Goal: Information Seeking & Learning: Learn about a topic

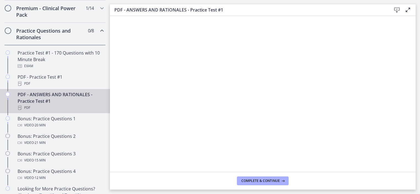
scroll to position [269, 0]
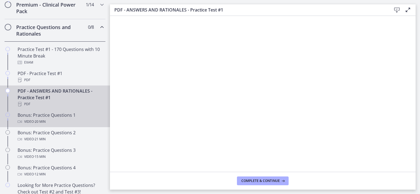
click at [66, 125] on div "Video · 20 min" at bounding box center [61, 122] width 86 height 7
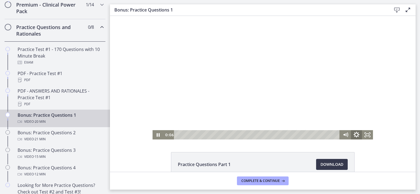
click at [356, 135] on icon "Show settings menu" at bounding box center [356, 135] width 6 height 6
click at [357, 118] on span "1x" at bounding box center [363, 116] width 14 height 9
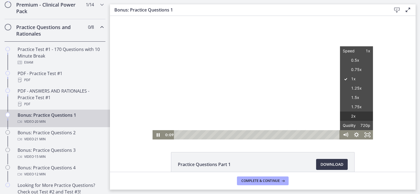
click at [353, 117] on label "2x" at bounding box center [356, 117] width 33 height 10
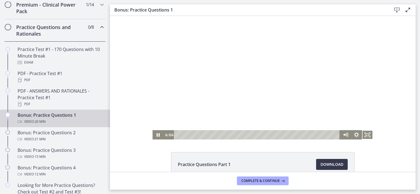
click at [272, 112] on div at bounding box center [262, 78] width 220 height 124
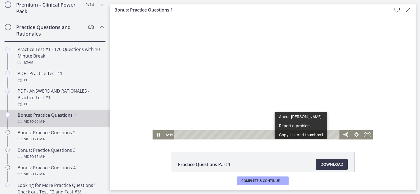
click at [329, 90] on div at bounding box center [262, 78] width 220 height 124
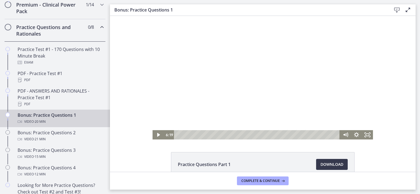
click at [329, 90] on div at bounding box center [262, 78] width 220 height 124
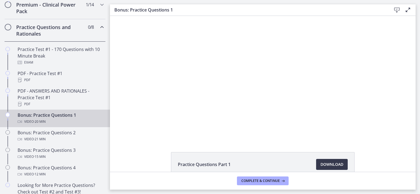
click at [329, 90] on div at bounding box center [262, 78] width 220 height 124
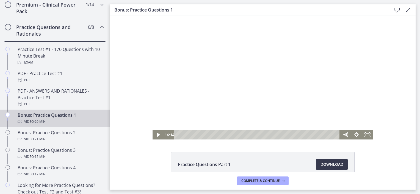
click at [257, 110] on div at bounding box center [262, 78] width 220 height 124
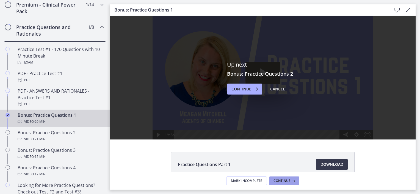
click at [280, 182] on span "Continue" at bounding box center [281, 181] width 17 height 4
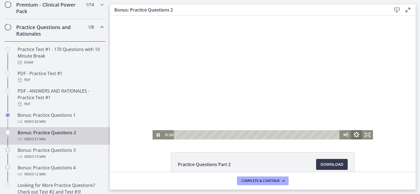
click at [353, 135] on icon "Show settings menu" at bounding box center [356, 135] width 6 height 6
click at [335, 89] on div at bounding box center [262, 78] width 220 height 124
click at [157, 136] on icon "Play Video" at bounding box center [158, 135] width 3 height 5
click at [189, 107] on div at bounding box center [262, 78] width 220 height 124
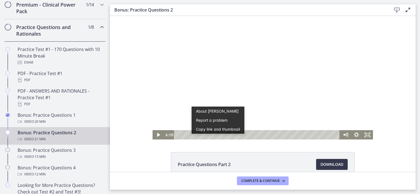
click at [243, 63] on div at bounding box center [262, 78] width 220 height 124
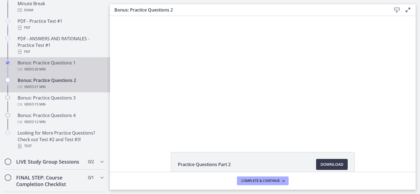
scroll to position [327, 0]
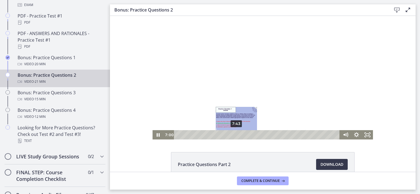
click at [234, 134] on div "7:43" at bounding box center [257, 134] width 159 height 9
click at [240, 134] on div "8:27" at bounding box center [257, 134] width 159 height 9
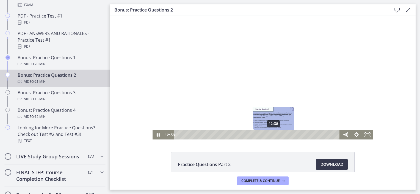
click at [271, 136] on div "12:38" at bounding box center [257, 134] width 159 height 9
click at [282, 134] on div "14:03" at bounding box center [257, 134] width 159 height 9
click at [278, 134] on div "13:28" at bounding box center [257, 134] width 159 height 9
click at [274, 134] on div "12:55" at bounding box center [257, 134] width 159 height 9
click at [280, 135] on div "13:43" at bounding box center [257, 134] width 159 height 9
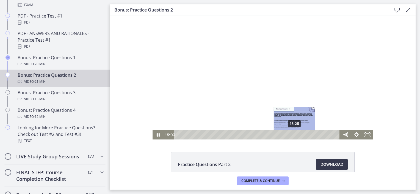
click at [292, 135] on div "15:25" at bounding box center [257, 134] width 159 height 9
click at [295, 135] on div "15:45" at bounding box center [257, 134] width 159 height 9
click at [297, 136] on div "16:02" at bounding box center [257, 134] width 159 height 9
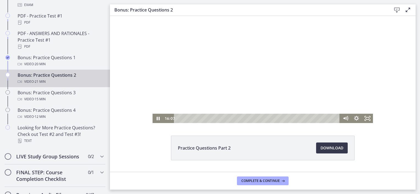
scroll to position [18, 0]
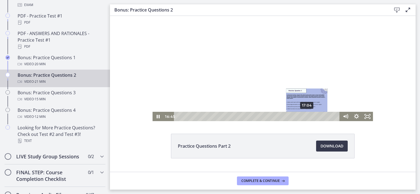
click at [305, 115] on div "17:04" at bounding box center [257, 116] width 159 height 9
click at [309, 116] on div "17:36" at bounding box center [257, 116] width 159 height 9
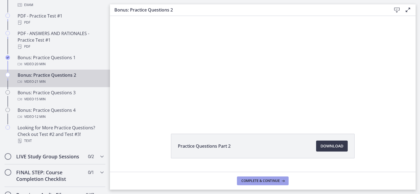
click at [280, 181] on icon at bounding box center [282, 181] width 5 height 4
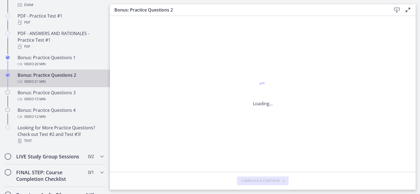
scroll to position [0, 0]
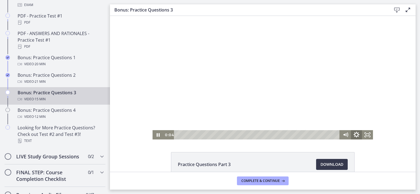
click at [355, 134] on icon "Show settings menu" at bounding box center [356, 135] width 13 height 11
click at [355, 134] on icon "Hide settings menu" at bounding box center [356, 134] width 11 height 9
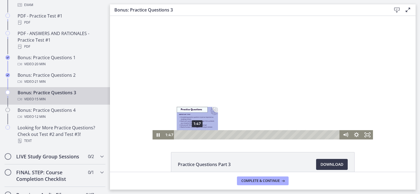
click at [195, 133] on div "1:47" at bounding box center [257, 134] width 159 height 9
click at [202, 135] on div "2:28" at bounding box center [257, 134] width 159 height 9
click at [208, 136] on div "3:02" at bounding box center [257, 134] width 159 height 9
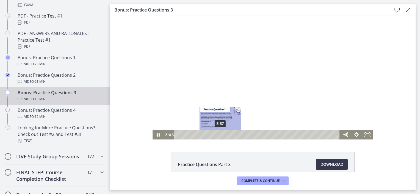
click at [218, 136] on div "3:57" at bounding box center [257, 134] width 159 height 9
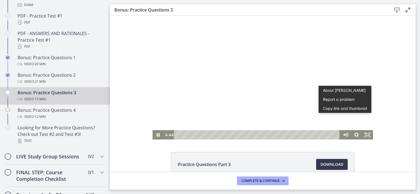
click at [302, 113] on div at bounding box center [262, 78] width 220 height 124
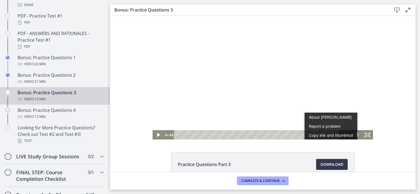
click at [293, 108] on div at bounding box center [262, 78] width 220 height 124
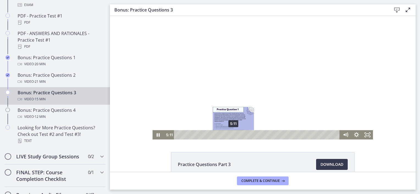
click at [231, 136] on div "5:11" at bounding box center [257, 134] width 159 height 9
click at [300, 114] on div at bounding box center [262, 78] width 220 height 124
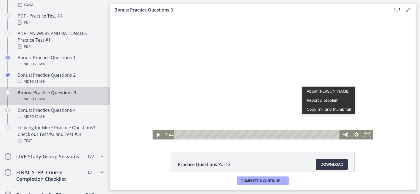
click at [264, 110] on div at bounding box center [262, 78] width 220 height 124
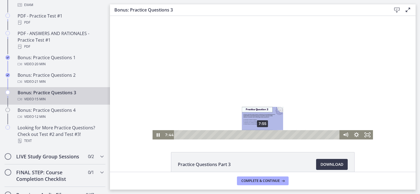
click at [261, 135] on div "7:55" at bounding box center [257, 134] width 159 height 9
click at [265, 135] on div "8:20" at bounding box center [257, 134] width 159 height 9
click at [269, 135] on div "8:43" at bounding box center [257, 134] width 159 height 9
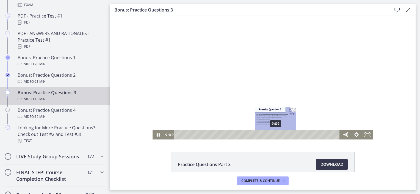
click at [274, 136] on div "9:09" at bounding box center [257, 134] width 159 height 9
click at [279, 135] on div "9:39" at bounding box center [257, 134] width 159 height 9
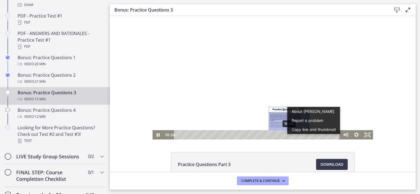
click at [287, 136] on div "10:26" at bounding box center [257, 134] width 159 height 9
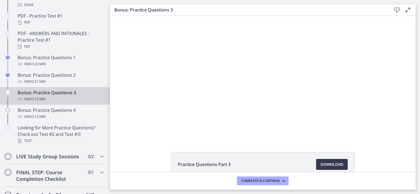
click at [325, 91] on div at bounding box center [262, 78] width 220 height 124
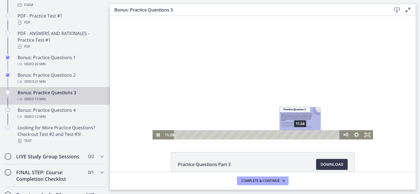
click at [298, 135] on div "11:28" at bounding box center [257, 134] width 159 height 9
click at [303, 135] on div "11:53" at bounding box center [257, 134] width 159 height 9
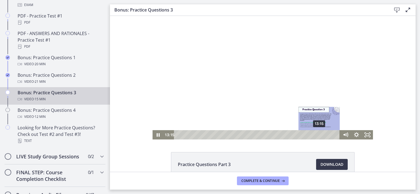
click at [317, 136] on div "13:15" at bounding box center [257, 134] width 159 height 9
click at [322, 136] on div "13:39" at bounding box center [257, 134] width 159 height 9
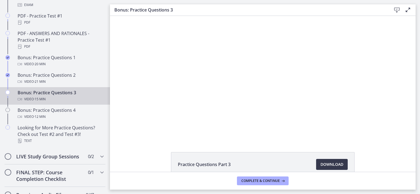
scroll to position [9, 0]
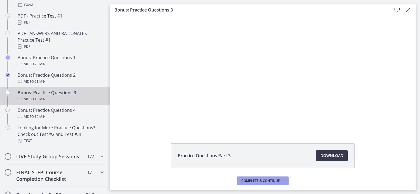
click at [283, 182] on icon at bounding box center [282, 181] width 5 height 4
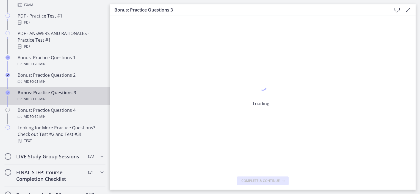
scroll to position [0, 0]
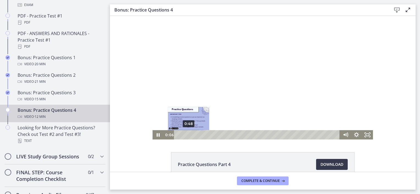
click at [186, 135] on div "0:48" at bounding box center [257, 134] width 159 height 9
click at [195, 136] on div "1:23" at bounding box center [257, 134] width 159 height 9
click at [344, 69] on div at bounding box center [262, 78] width 220 height 124
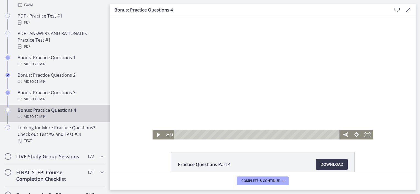
click at [242, 109] on div at bounding box center [262, 78] width 220 height 124
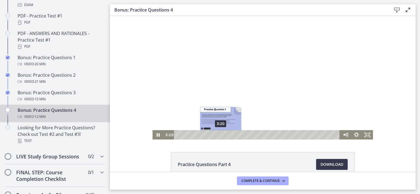
click at [219, 134] on div "3:20" at bounding box center [257, 134] width 159 height 9
click at [224, 135] on div "3:43" at bounding box center [257, 134] width 159 height 9
click at [229, 135] on div "4:07" at bounding box center [257, 134] width 159 height 9
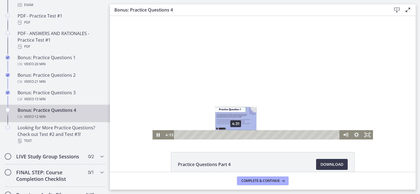
click at [234, 135] on div "4:31" at bounding box center [257, 134] width 159 height 9
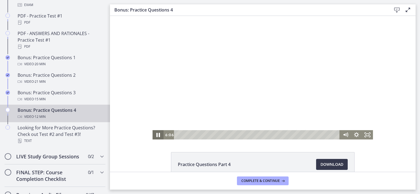
click at [156, 134] on icon "Pause" at bounding box center [158, 135] width 4 height 4
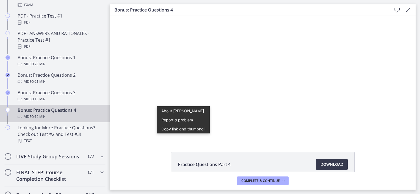
click at [263, 110] on div at bounding box center [262, 78] width 220 height 124
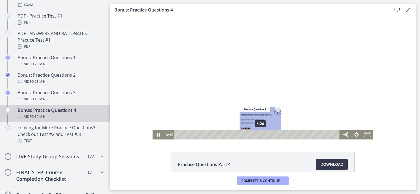
click at [258, 135] on div "6:26" at bounding box center [257, 134] width 159 height 9
click at [264, 135] on div "6:53" at bounding box center [257, 134] width 159 height 9
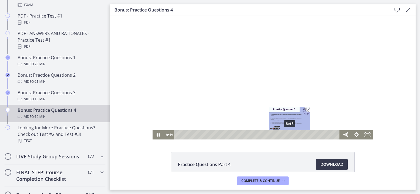
click at [288, 134] on div "8:45" at bounding box center [257, 134] width 159 height 9
click at [295, 135] on div "9:21" at bounding box center [257, 134] width 159 height 9
click at [294, 115] on div at bounding box center [262, 78] width 220 height 124
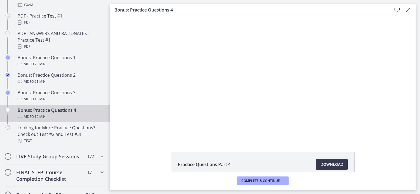
click at [294, 115] on div at bounding box center [262, 78] width 220 height 124
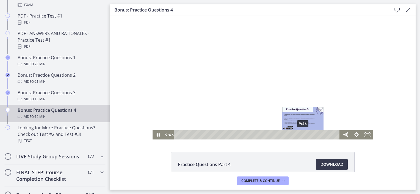
click at [301, 135] on div "9:46" at bounding box center [257, 134] width 159 height 9
click at [305, 135] on div "10:07" at bounding box center [257, 134] width 159 height 9
click at [311, 135] on div "10:31" at bounding box center [257, 134] width 159 height 9
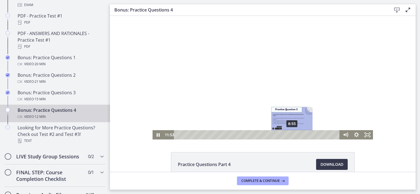
scroll to position [31, 0]
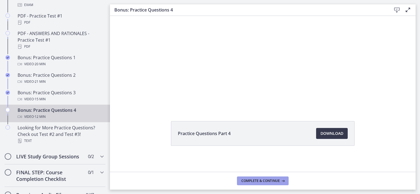
click at [264, 182] on span "Complete & continue" at bounding box center [260, 181] width 38 height 4
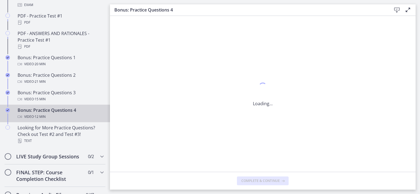
scroll to position [0, 0]
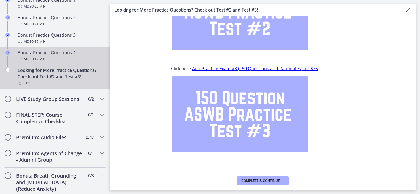
scroll to position [387, 0]
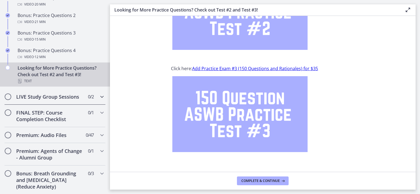
click at [74, 105] on div "LIVE Study Group Sessions 0 / 2 Completed" at bounding box center [54, 97] width 101 height 16
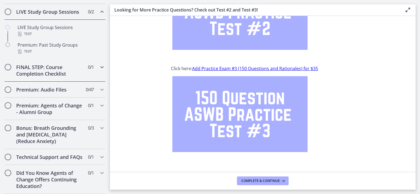
click at [69, 68] on h2 "FINAL STEP: Course Completion Checklist" at bounding box center [49, 70] width 67 height 13
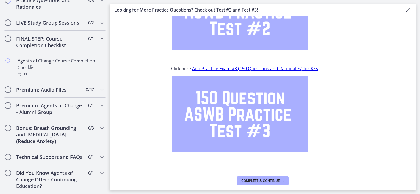
scroll to position [302, 0]
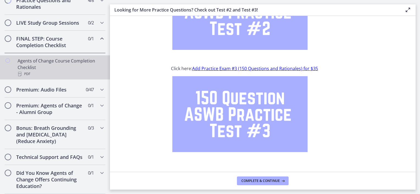
click at [69, 68] on div "Agents of Change Course Completion Checklist PDF" at bounding box center [61, 68] width 86 height 20
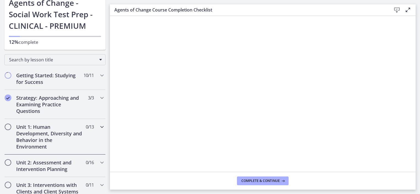
scroll to position [37, 0]
click at [45, 135] on h2 "Unit 1: Human Development, Diversity and Behavior in the Environment" at bounding box center [49, 137] width 67 height 26
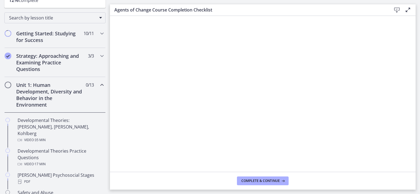
scroll to position [81, 0]
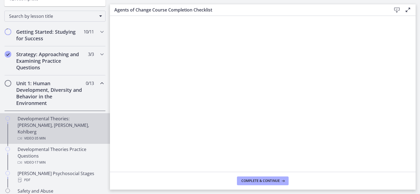
click at [55, 118] on div "Developmental Theories: Erikson, Piaget, Kohlberg Video · 35 min" at bounding box center [61, 129] width 86 height 26
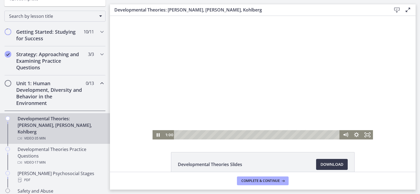
click at [255, 65] on div at bounding box center [262, 78] width 220 height 124
click at [355, 136] on icon "Show settings menu" at bounding box center [356, 134] width 5 height 5
click at [347, 82] on div at bounding box center [262, 78] width 220 height 124
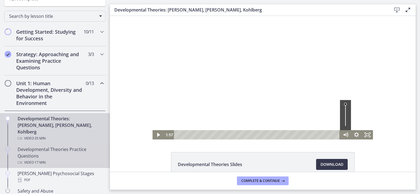
click at [63, 160] on link "Developmental Theories Practice Questions Video · 17 min" at bounding box center [55, 156] width 110 height 24
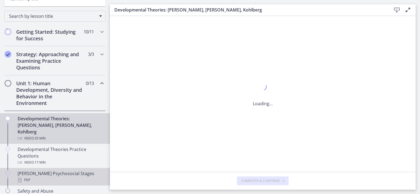
click at [57, 177] on div "PDF" at bounding box center [61, 180] width 86 height 7
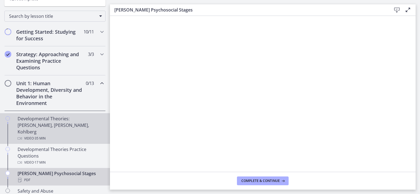
click at [65, 128] on div "Developmental Theories: Erikson, Piaget, Kohlberg Video · 35 min" at bounding box center [61, 129] width 86 height 26
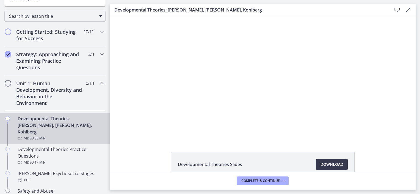
click at [185, 77] on div at bounding box center [262, 78] width 220 height 124
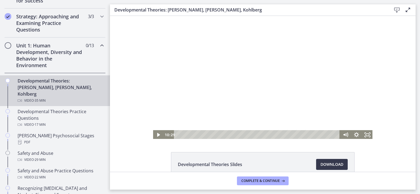
scroll to position [116, 0]
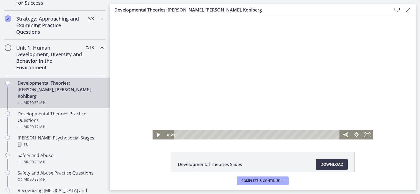
click at [182, 105] on div at bounding box center [262, 78] width 220 height 124
click at [182, 135] on div "Playbar" at bounding box center [257, 134] width 159 height 9
click at [260, 65] on div at bounding box center [262, 78] width 220 height 124
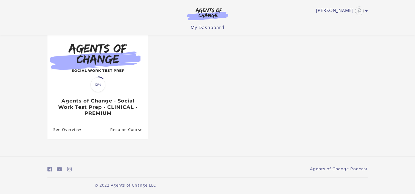
scroll to position [57, 0]
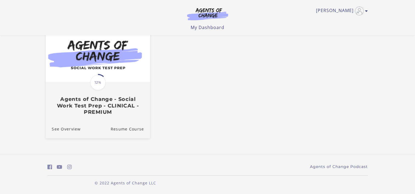
click at [126, 83] on div "Translation missing: en.liquid.partials.dashboard_course_card.progress_descript…" at bounding box center [98, 99] width 104 height 33
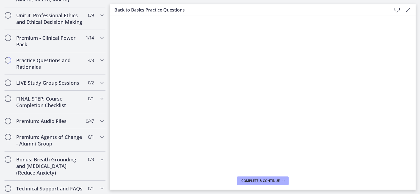
scroll to position [453, 0]
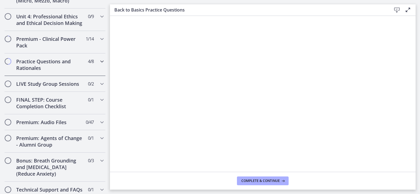
click at [53, 66] on h2 "Practice Questions and Rationales" at bounding box center [49, 64] width 67 height 13
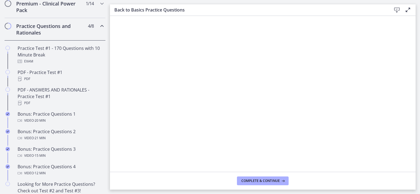
scroll to position [235, 0]
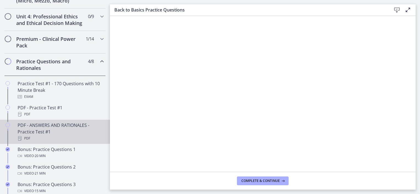
click at [54, 133] on div "PDF - ANSWERS AND RATIONALES - Practice Test #1 PDF" at bounding box center [61, 132] width 86 height 20
click at [397, 11] on icon at bounding box center [396, 10] width 7 height 7
